Goal: Ask a question

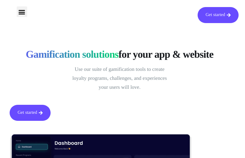
type input "oeMHdMlnYIHYCJUU"
type input "[EMAIL_ADDRESS][DOMAIN_NAME]"
type input "RhuKrehTu"
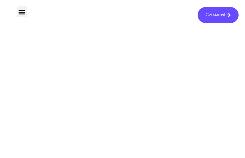
type input "KQeLxOoPKKq"
type input "[EMAIL_ADDRESS][DOMAIN_NAME]"
type input "tYkUzdAHDeMI"
type input "ZacQImJjypsdX"
type input "[EMAIL_ADDRESS][DOMAIN_NAME]"
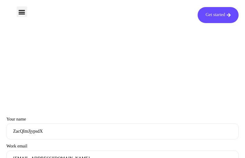
type input "lXotvwxPD"
